Goal: Communication & Community: Share content

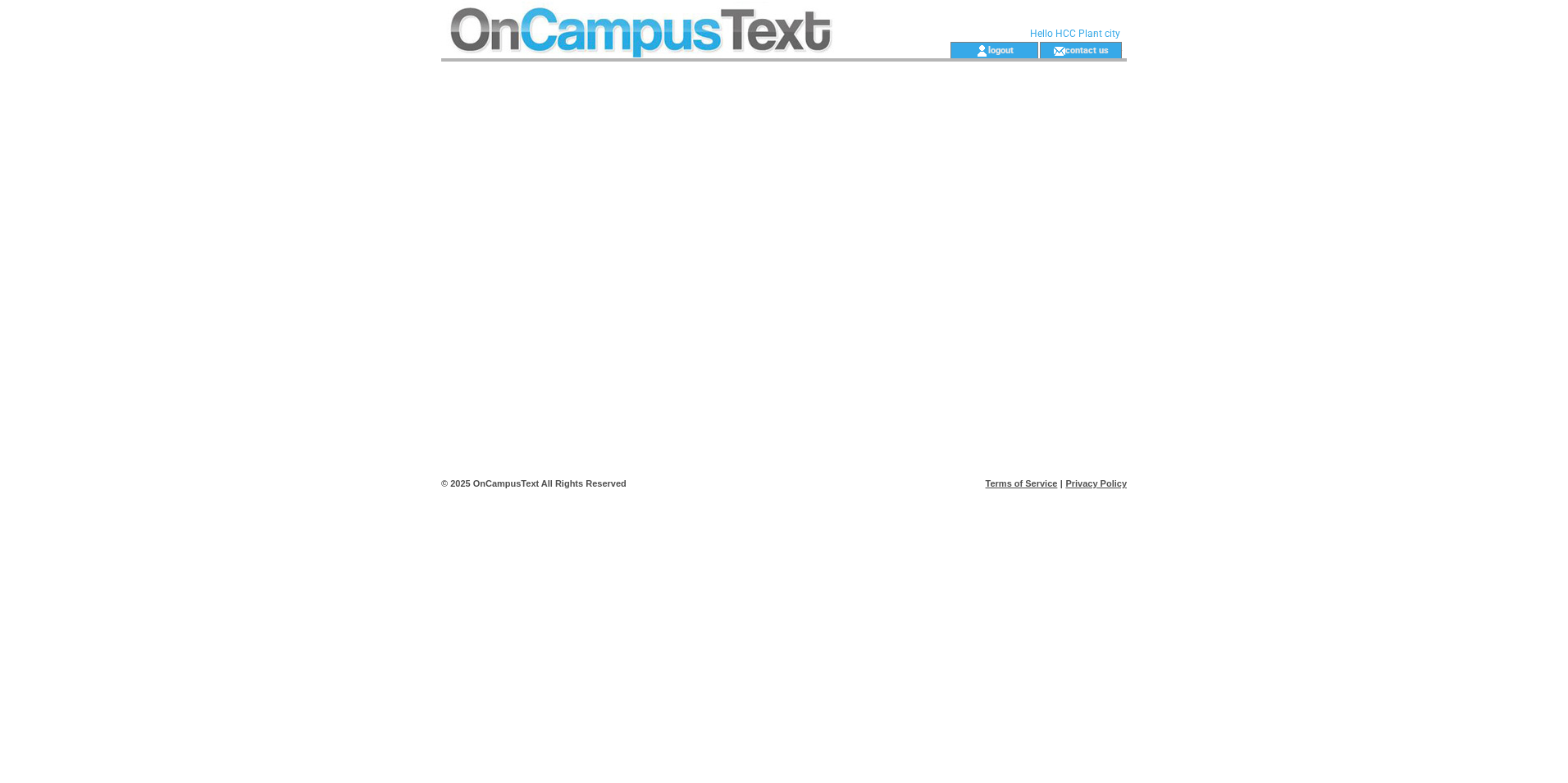
click at [659, 31] on td at bounding box center [666, 21] width 450 height 42
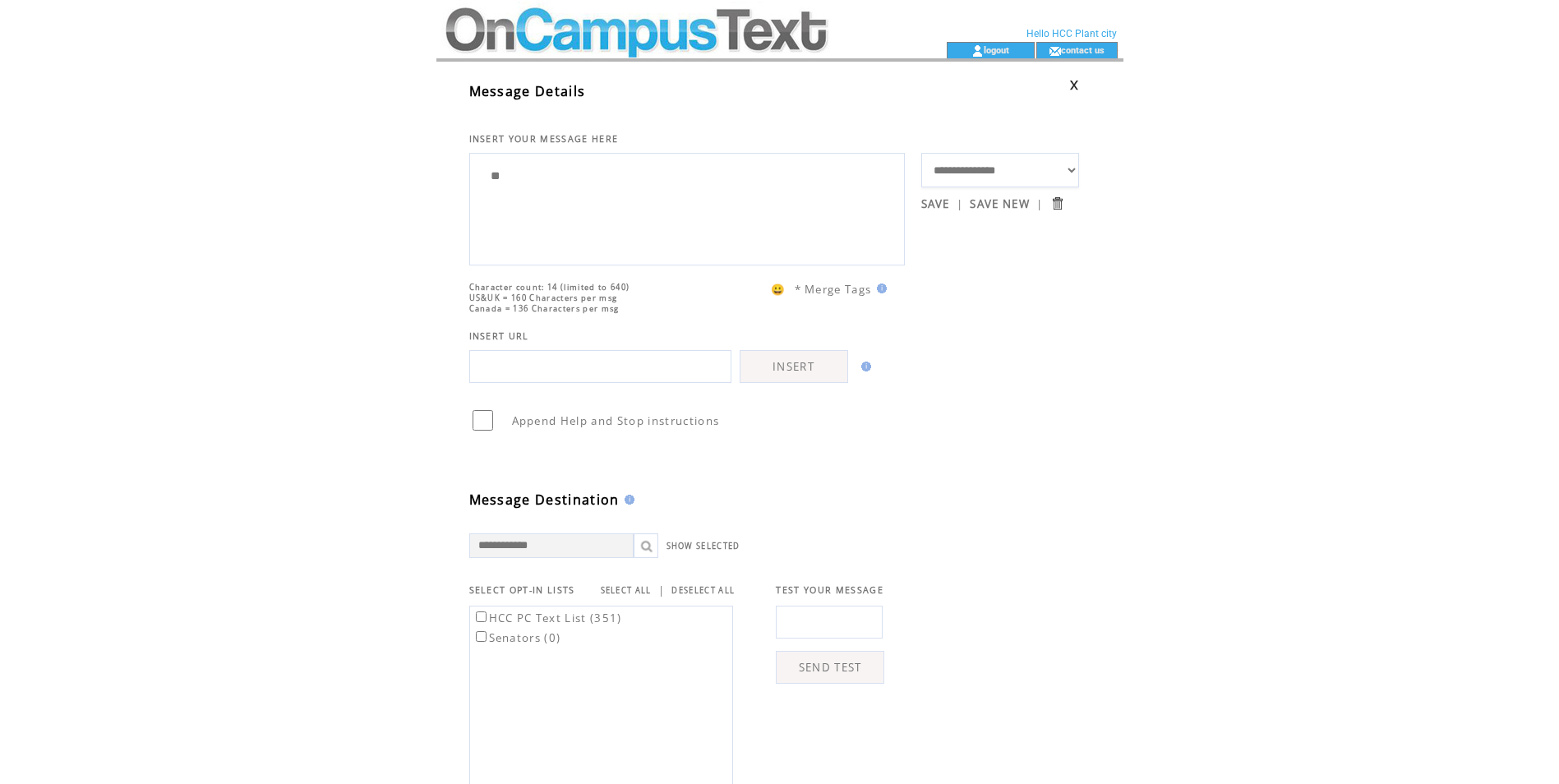
type textarea "*"
drag, startPoint x: 817, startPoint y: 214, endPoint x: 540, endPoint y: 215, distance: 277.0
click at [540, 215] on textarea "**********" at bounding box center [687, 207] width 418 height 99
type textarea "**********"
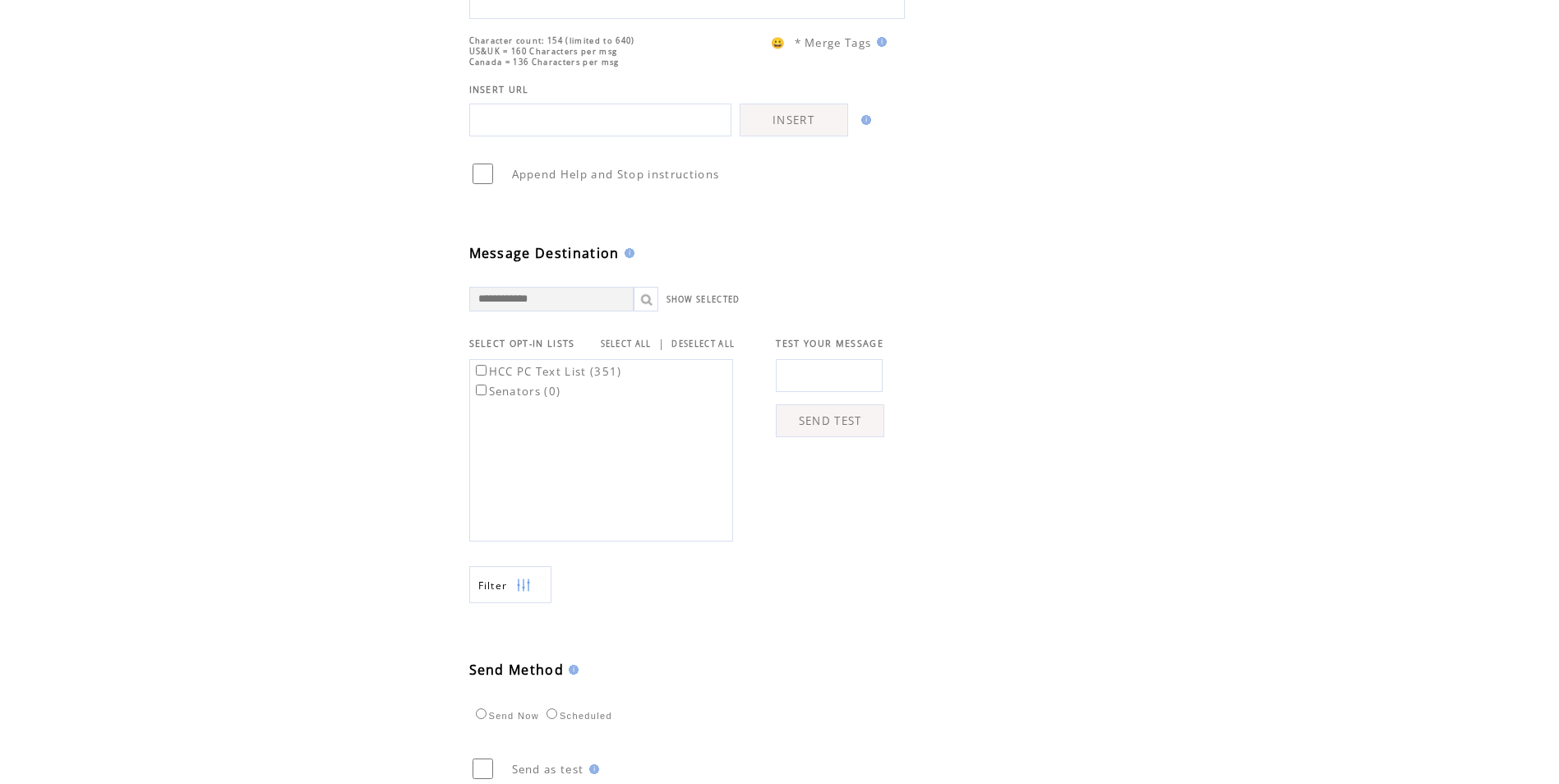
click at [546, 379] on label "HCC PC Text List (351)" at bounding box center [548, 371] width 150 height 15
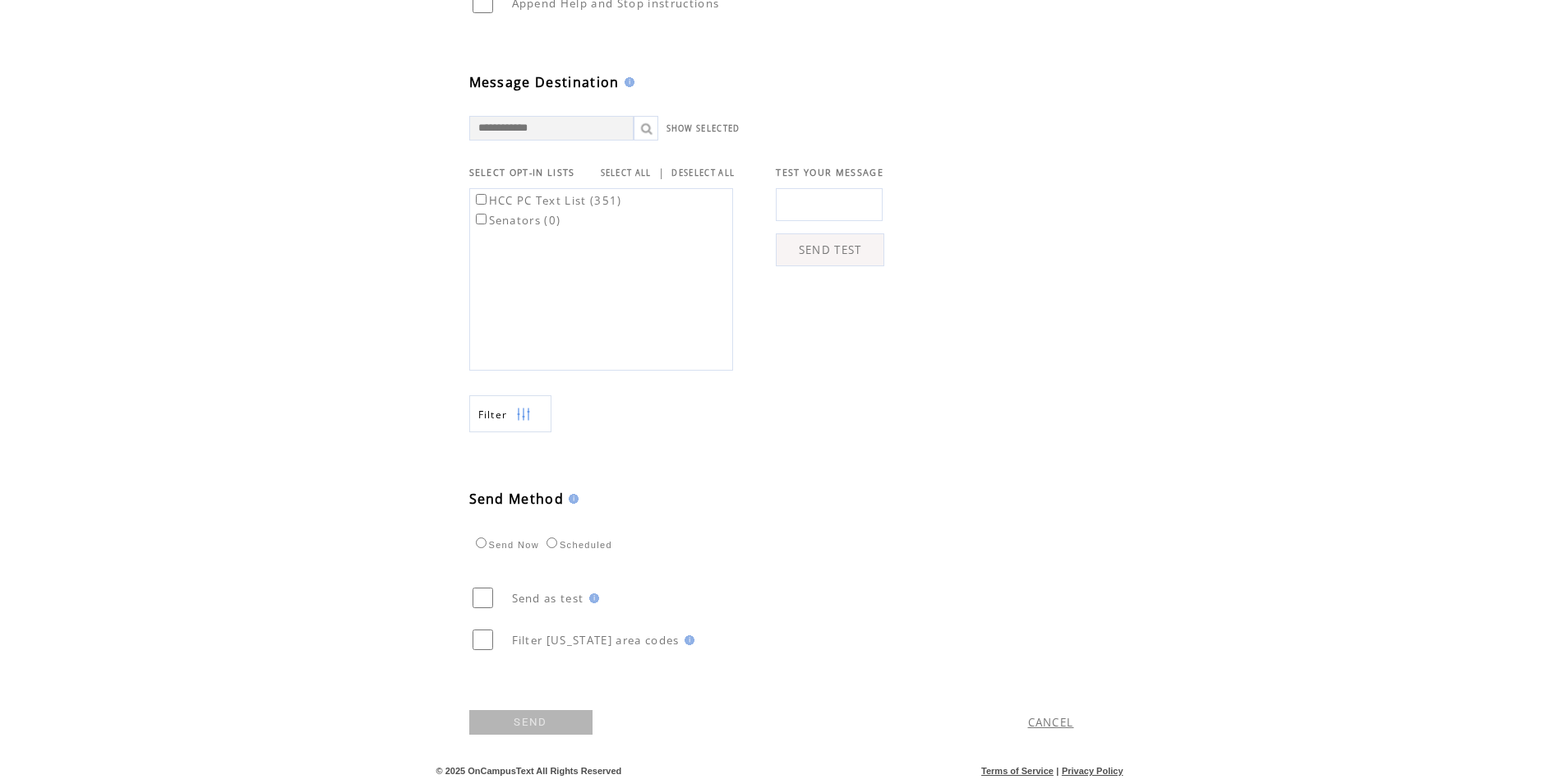
scroll to position [442, 0]
click at [526, 722] on link "SEND" at bounding box center [531, 722] width 123 height 25
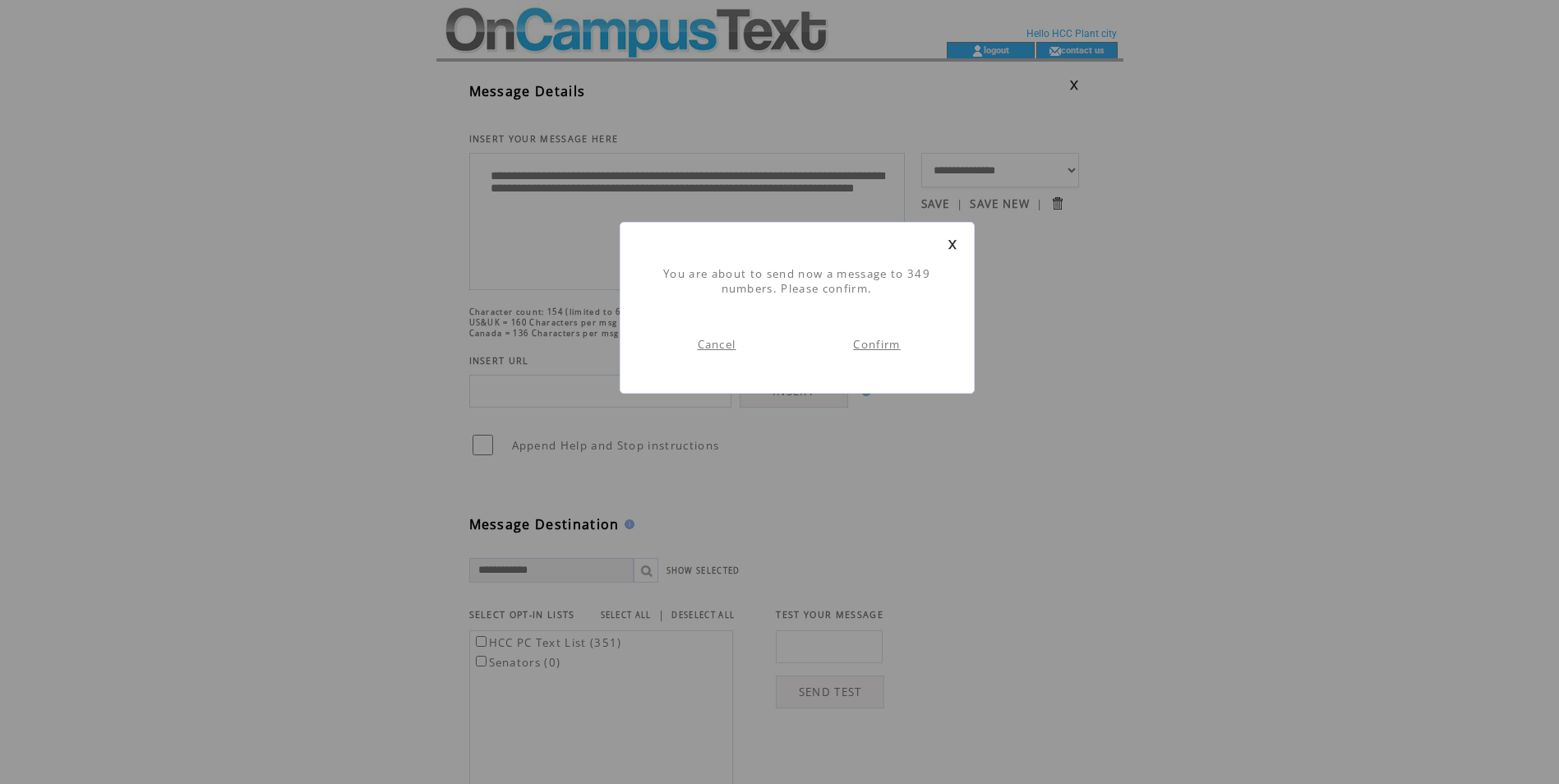
scroll to position [1, 0]
click at [867, 346] on link "Confirm" at bounding box center [876, 344] width 47 height 15
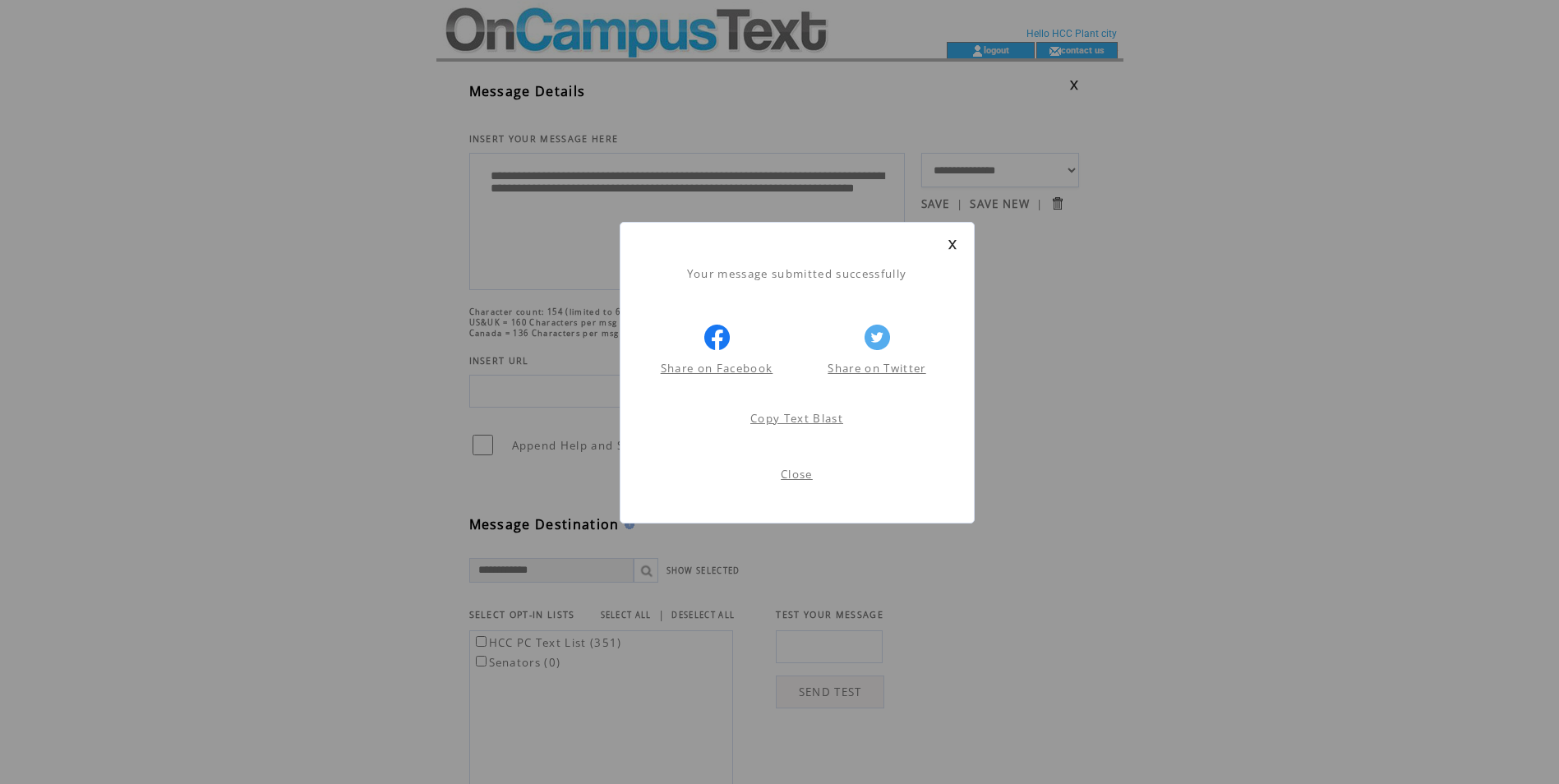
scroll to position [1, 0]
